Goal: Task Accomplishment & Management: Manage account settings

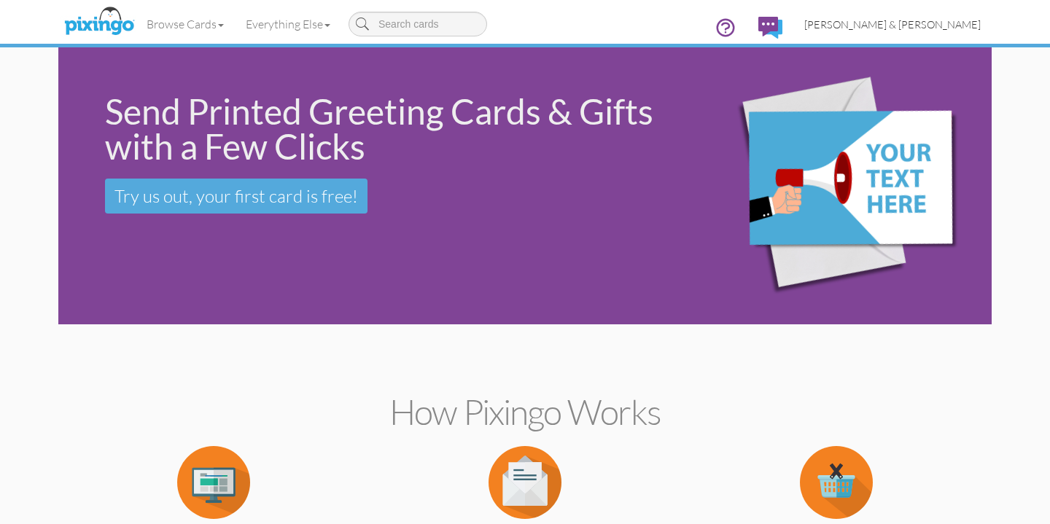
click at [949, 26] on span "[PERSON_NAME] & [PERSON_NAME]" at bounding box center [893, 24] width 177 height 12
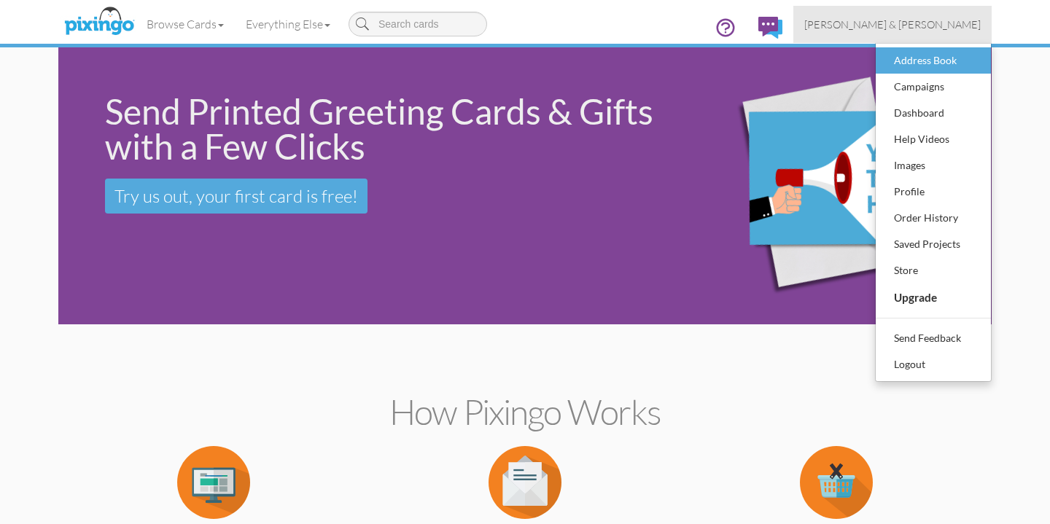
click at [942, 69] on div "Address Book" at bounding box center [934, 61] width 86 height 22
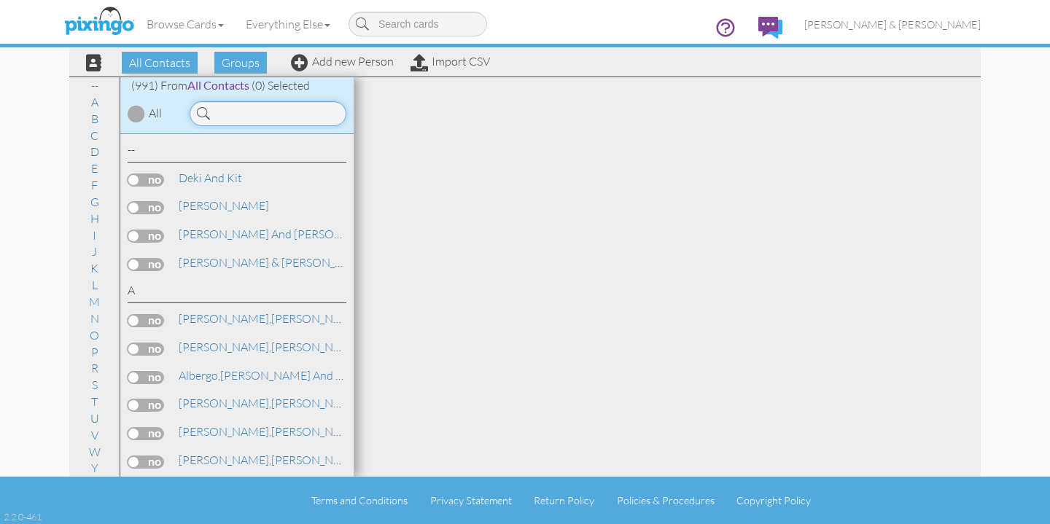
click at [291, 119] on input at bounding box center [268, 113] width 157 height 25
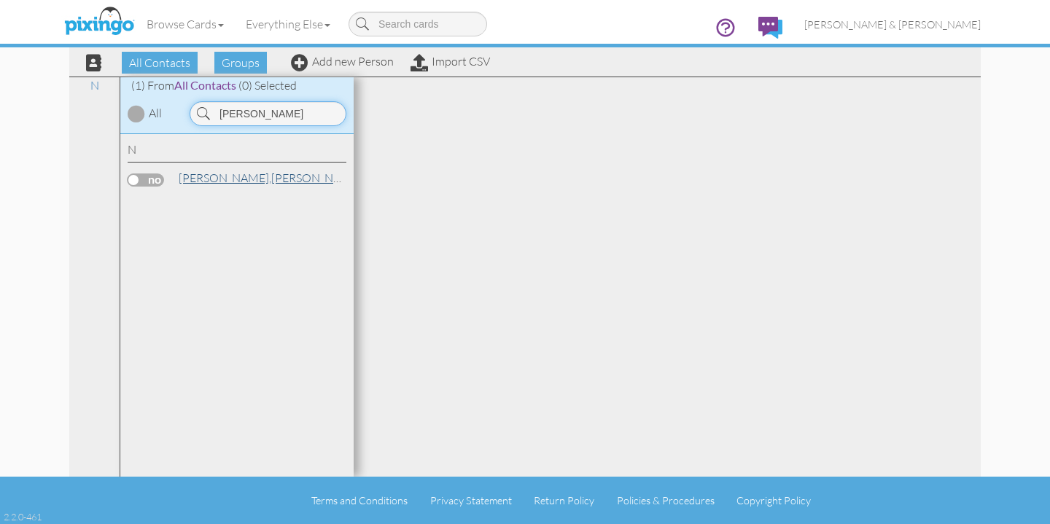
type input "Kim nu"
click at [207, 179] on span "[PERSON_NAME]," at bounding box center [225, 178] width 93 height 15
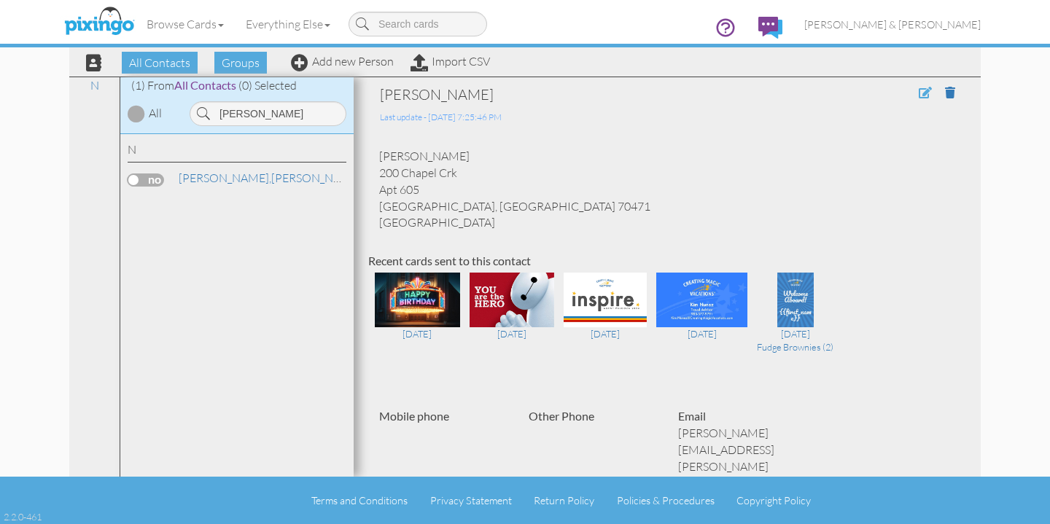
click at [926, 93] on span at bounding box center [925, 93] width 13 height 12
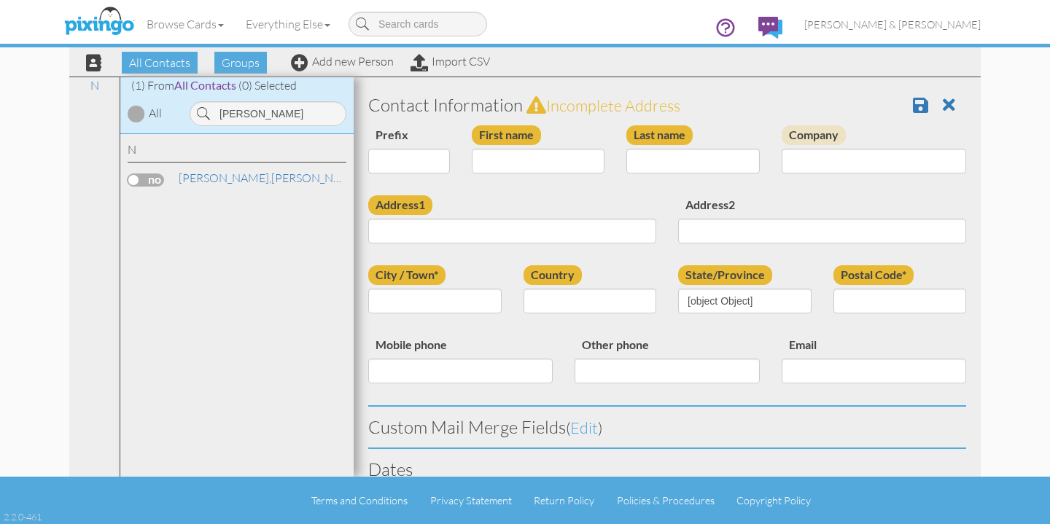
type input "[PERSON_NAME]"
type input "Nunez"
type input "200 Chapel Crk"
type input "Apt 605"
type input "Mandeville"
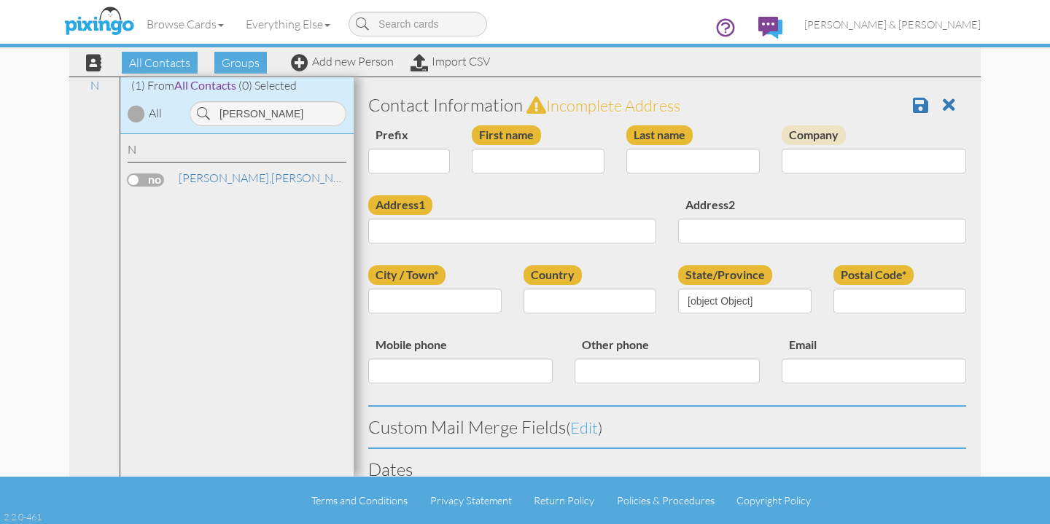
type input "70471"
type input "[PERSON_NAME][EMAIL_ADDRESS][PERSON_NAME][DOMAIN_NAME]"
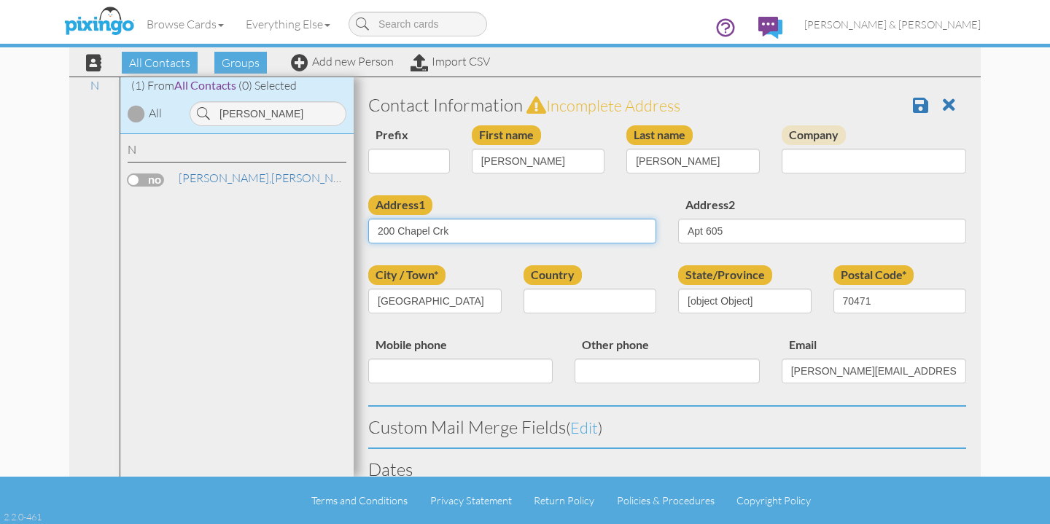
select select "object:3764"
select select "object:4009"
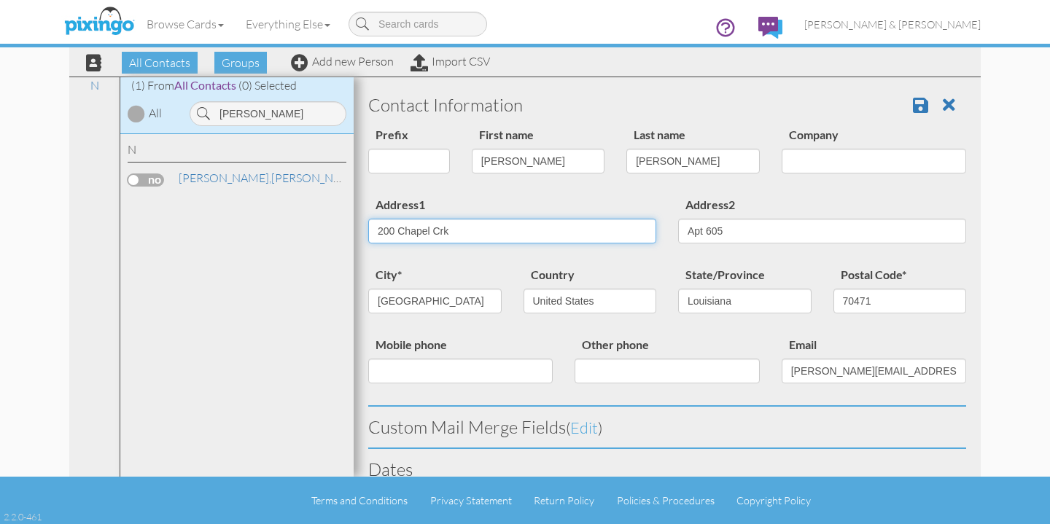
click at [473, 232] on input "200 Chapel Crk" at bounding box center [512, 231] width 288 height 25
click at [560, 233] on input "200 Chapel Crk" at bounding box center [512, 231] width 288 height 25
paste input "12109 Trophy Ln"
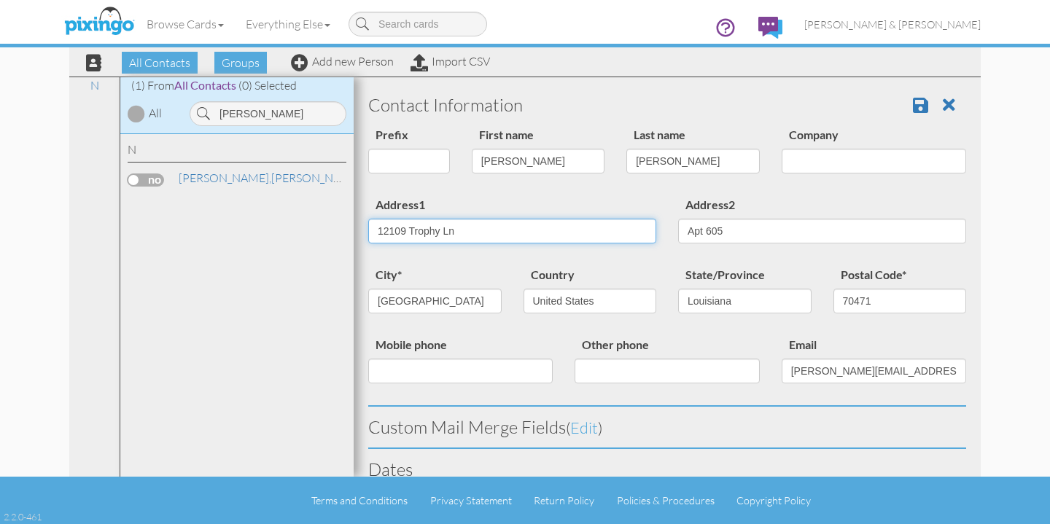
type input "12109 Trophy Ln"
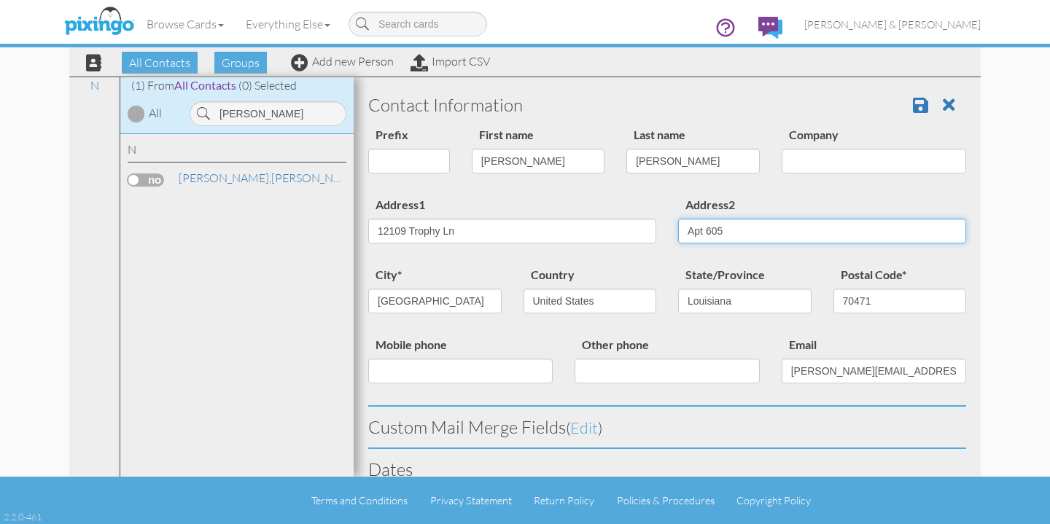
click at [803, 226] on input "Apt 605" at bounding box center [822, 231] width 288 height 25
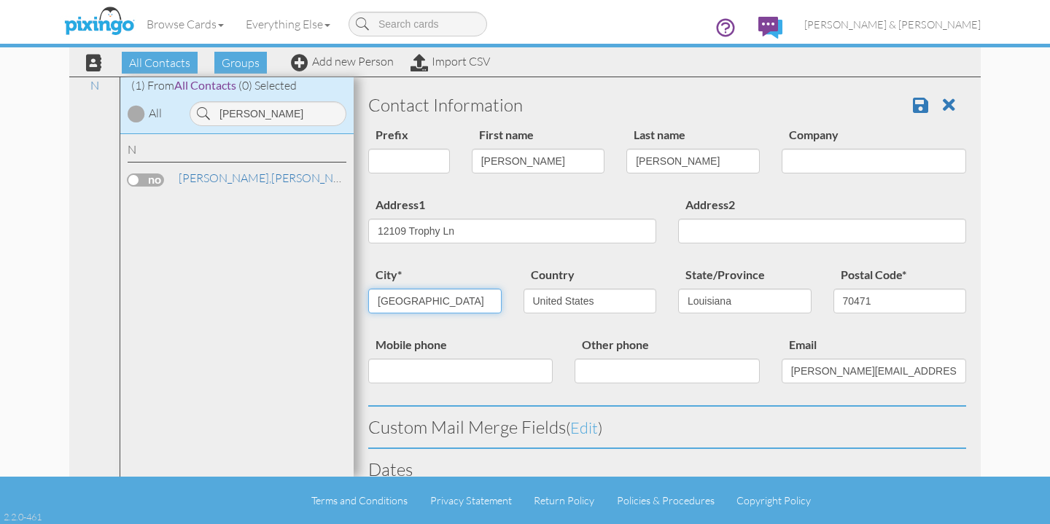
click at [455, 294] on input "Mandeville" at bounding box center [434, 301] width 133 height 25
paste input "dison"
type input "Madisonville"
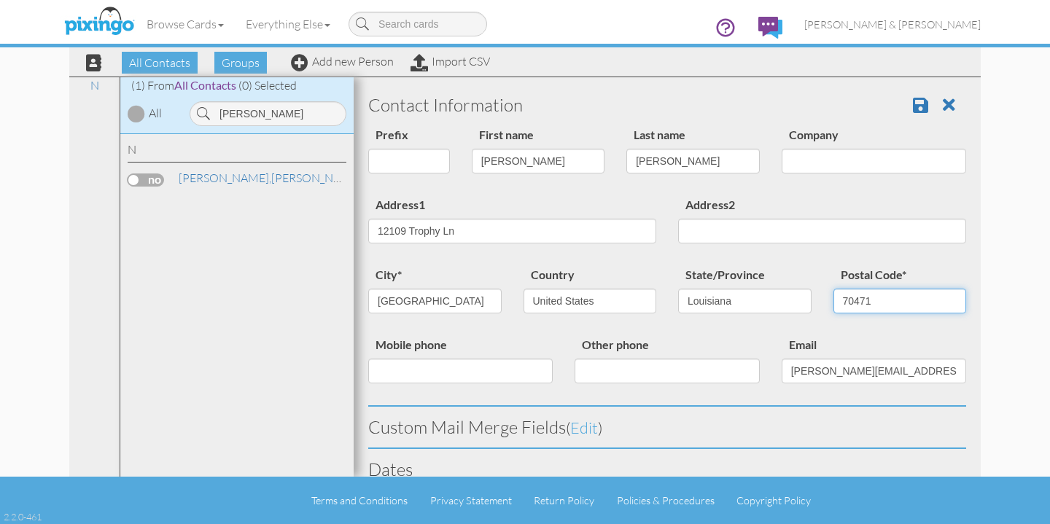
click at [870, 302] on input "70471" at bounding box center [900, 301] width 133 height 25
paste input "47"
type input "70447"
click at [915, 101] on span at bounding box center [920, 105] width 15 height 18
